Goal: Task Accomplishment & Management: Complete application form

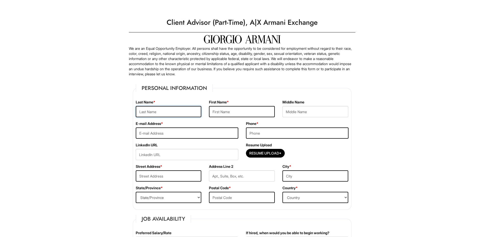
click at [182, 109] on input "text" at bounding box center [169, 111] width 66 height 11
type input "[PERSON_NAME]"
type input "Ayomide"
type input "[PERSON_NAME]"
type input "[EMAIL_ADDRESS][DOMAIN_NAME]"
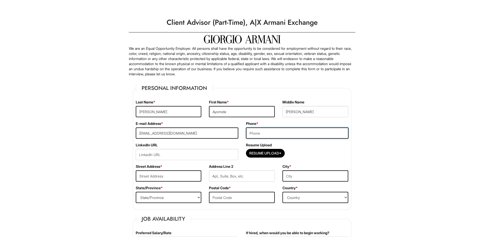
type input "4705469154"
type input "[STREET_ADDRESS]"
type input "[GEOGRAPHIC_DATA]"
type input "kennesaw"
select select "GA"
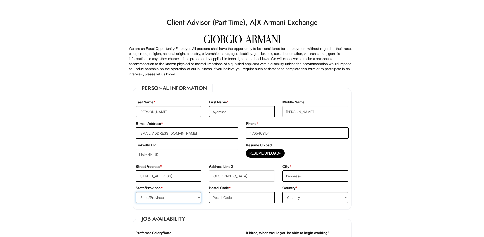
type input "30144"
select select "[GEOGRAPHIC_DATA]"
drag, startPoint x: 281, startPoint y: 133, endPoint x: 156, endPoint y: 120, distance: 126.2
click at [156, 120] on fieldset "Personal Information Last Name * [PERSON_NAME] First Name * [PERSON_NAME] Middl…" at bounding box center [242, 147] width 219 height 126
type input "4703700067"
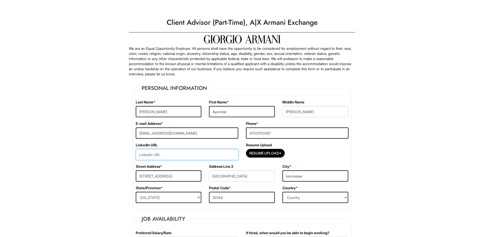
click at [216, 151] on input "url" at bounding box center [187, 154] width 103 height 11
paste input "[DOMAIN_NAME][URL][PERSON_NAME]"
type input "[DOMAIN_NAME][URL][PERSON_NAME]"
click at [327, 160] on div "Resume Upload Resume Upload*" at bounding box center [297, 152] width 110 height 21
click at [272, 155] on input "Resume Upload*" at bounding box center [265, 153] width 38 height 8
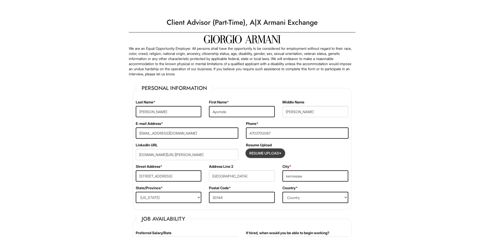
type input "C:\fakepath\winner.pdf"
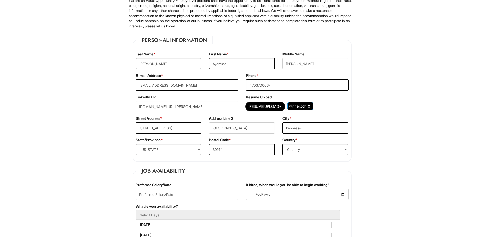
scroll to position [51, 0]
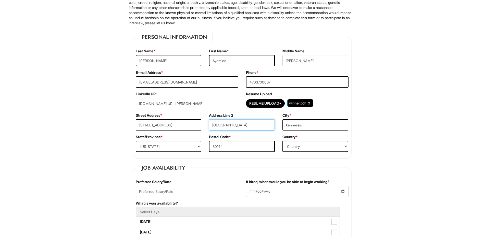
drag, startPoint x: 233, startPoint y: 123, endPoint x: 150, endPoint y: 117, distance: 83.9
click at [150, 117] on div "Street Address * [STREET_ADDRESS] * [GEOGRAPHIC_DATA]" at bounding box center [242, 123] width 220 height 21
drag, startPoint x: 318, startPoint y: 122, endPoint x: 225, endPoint y: 120, distance: 93.4
click at [225, 120] on div "Street Address * [STREET_ADDRESS] * kennesaw" at bounding box center [242, 123] width 220 height 21
type input "[GEOGRAPHIC_DATA]"
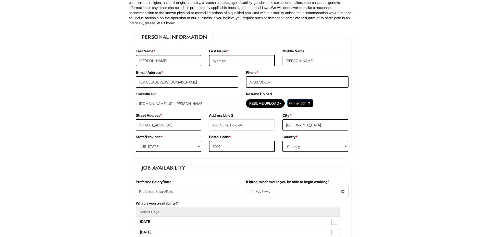
drag, startPoint x: 228, startPoint y: 148, endPoint x: 204, endPoint y: 145, distance: 23.4
click at [204, 145] on div "State/Province * State/Province [US_STATE] [US_STATE] [US_STATE] [US_STATE] [US…" at bounding box center [242, 144] width 220 height 21
type input "30052"
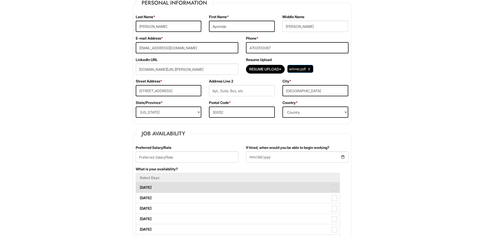
scroll to position [153, 0]
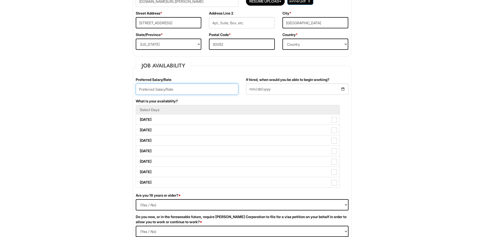
click at [174, 91] on input "text" at bounding box center [187, 88] width 103 height 11
click at [172, 88] on input "text" at bounding box center [187, 88] width 103 height 11
click at [251, 88] on input "If hired, when would you be able to begin working?" at bounding box center [297, 88] width 103 height 11
click at [254, 89] on input "If hired, when would you be able to begin working?" at bounding box center [297, 88] width 103 height 11
click at [261, 97] on div "If hired, when would you be able to begin working?" at bounding box center [297, 87] width 110 height 21
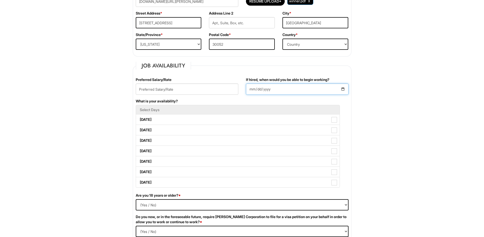
click at [342, 89] on input "If hired, when would you be able to begin working?" at bounding box center [297, 88] width 103 height 11
click at [287, 89] on input "[DATE]" at bounding box center [297, 88] width 103 height 11
click at [265, 91] on input "[DATE]" at bounding box center [297, 88] width 103 height 11
click at [341, 89] on input "[DATE]" at bounding box center [297, 88] width 103 height 11
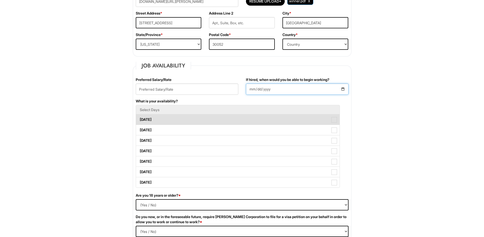
type input "[DATE]"
click at [189, 117] on label "[DATE]" at bounding box center [238, 119] width 204 height 10
click at [139, 117] on Available_Monday "[DATE]" at bounding box center [137, 116] width 3 height 3
checkbox Available_Monday "true"
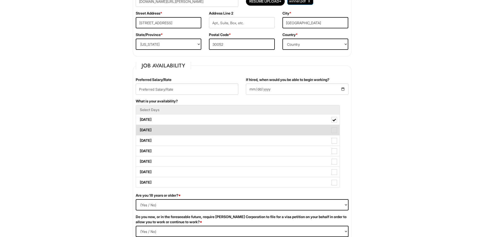
click at [191, 132] on label "[DATE]" at bounding box center [238, 130] width 204 height 10
click at [139, 129] on Available_Tuesday "[DATE]" at bounding box center [137, 127] width 3 height 3
checkbox Available_Tuesday "true"
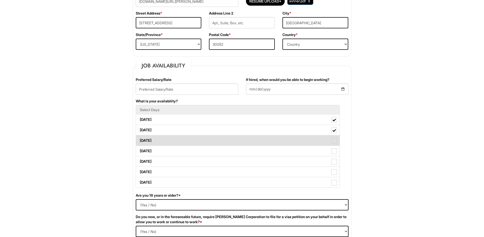
click at [190, 141] on label "[DATE]" at bounding box center [238, 140] width 204 height 10
click at [139, 140] on Available_Wednesday "[DATE]" at bounding box center [137, 137] width 3 height 3
checkbox Available_Wednesday "true"
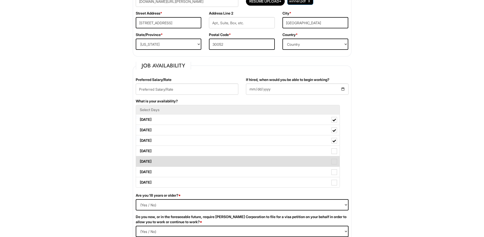
drag, startPoint x: 181, startPoint y: 151, endPoint x: 177, endPoint y: 157, distance: 7.3
click at [181, 151] on label "[DATE]" at bounding box center [238, 151] width 204 height 10
click at [139, 150] on Available_Thursday "[DATE]" at bounding box center [137, 148] width 3 height 3
checkbox Available_Thursday "true"
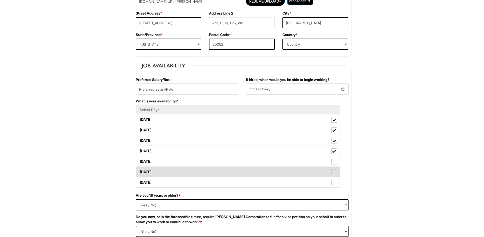
click at [170, 167] on label "[DATE]" at bounding box center [238, 172] width 204 height 10
click at [139, 168] on Available_Saturday "[DATE]" at bounding box center [137, 169] width 3 height 3
checkbox Available_Saturday "true"
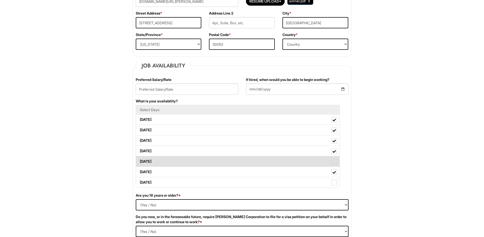
click at [168, 162] on label "[DATE]" at bounding box center [238, 161] width 204 height 10
click at [139, 160] on Available_Friday "[DATE]" at bounding box center [137, 158] width 3 height 3
checkbox Available_Friday "true"
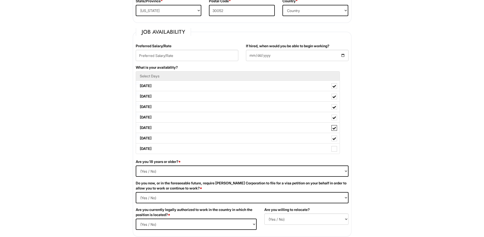
scroll to position [230, 0]
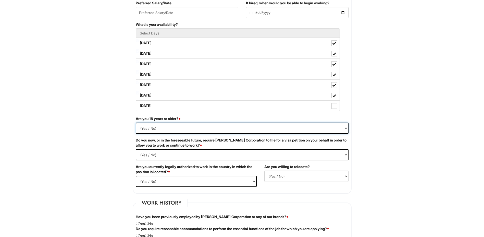
click at [144, 126] on select "(Yes / No) Yes No" at bounding box center [242, 127] width 213 height 11
select select "Yes"
click at [136, 122] on select "(Yes / No) Yes No" at bounding box center [242, 127] width 213 height 11
click at [192, 151] on Required "(Yes / No) Yes No" at bounding box center [242, 154] width 213 height 11
select Required "No"
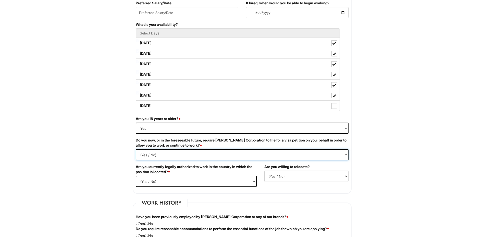
click at [136, 149] on Required "(Yes / No) Yes No" at bounding box center [242, 154] width 213 height 11
click at [169, 180] on select "(Yes / No) Yes No" at bounding box center [196, 181] width 121 height 11
select select "Yes"
click at [136, 176] on select "(Yes / No) Yes No" at bounding box center [196, 181] width 121 height 11
click at [289, 173] on select "(Yes / No) No Yes" at bounding box center [306, 175] width 84 height 11
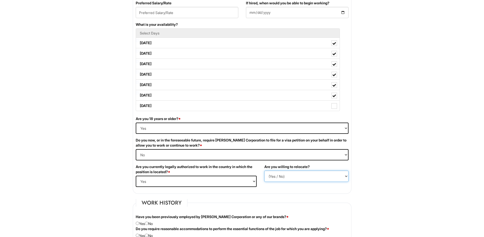
select select "Y"
click at [264, 170] on select "(Yes / No) No Yes" at bounding box center [306, 175] width 84 height 11
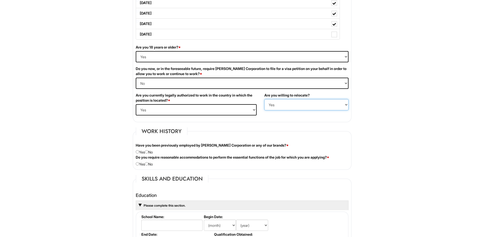
scroll to position [306, 0]
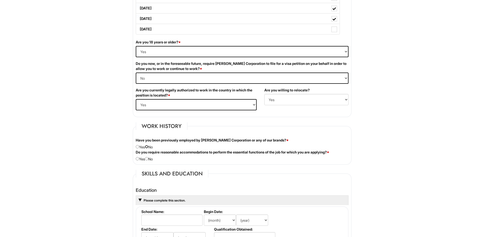
click at [148, 145] on input "radio" at bounding box center [146, 146] width 3 height 3
radio input "true"
click at [148, 159] on input "radio" at bounding box center [146, 158] width 3 height 3
radio input "true"
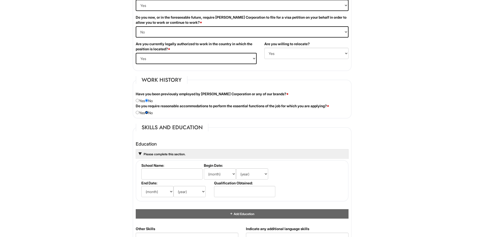
scroll to position [408, 0]
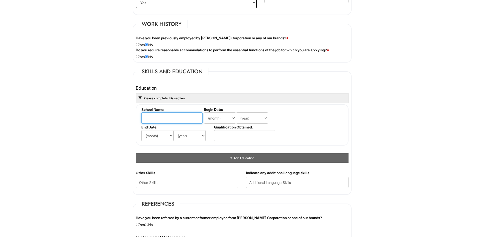
click at [165, 119] on input "text" at bounding box center [171, 117] width 61 height 11
type input "[PERSON_NAME]"
click at [179, 122] on input "[PERSON_NAME]" at bounding box center [171, 117] width 61 height 11
